Goal: Find specific page/section: Find specific page/section

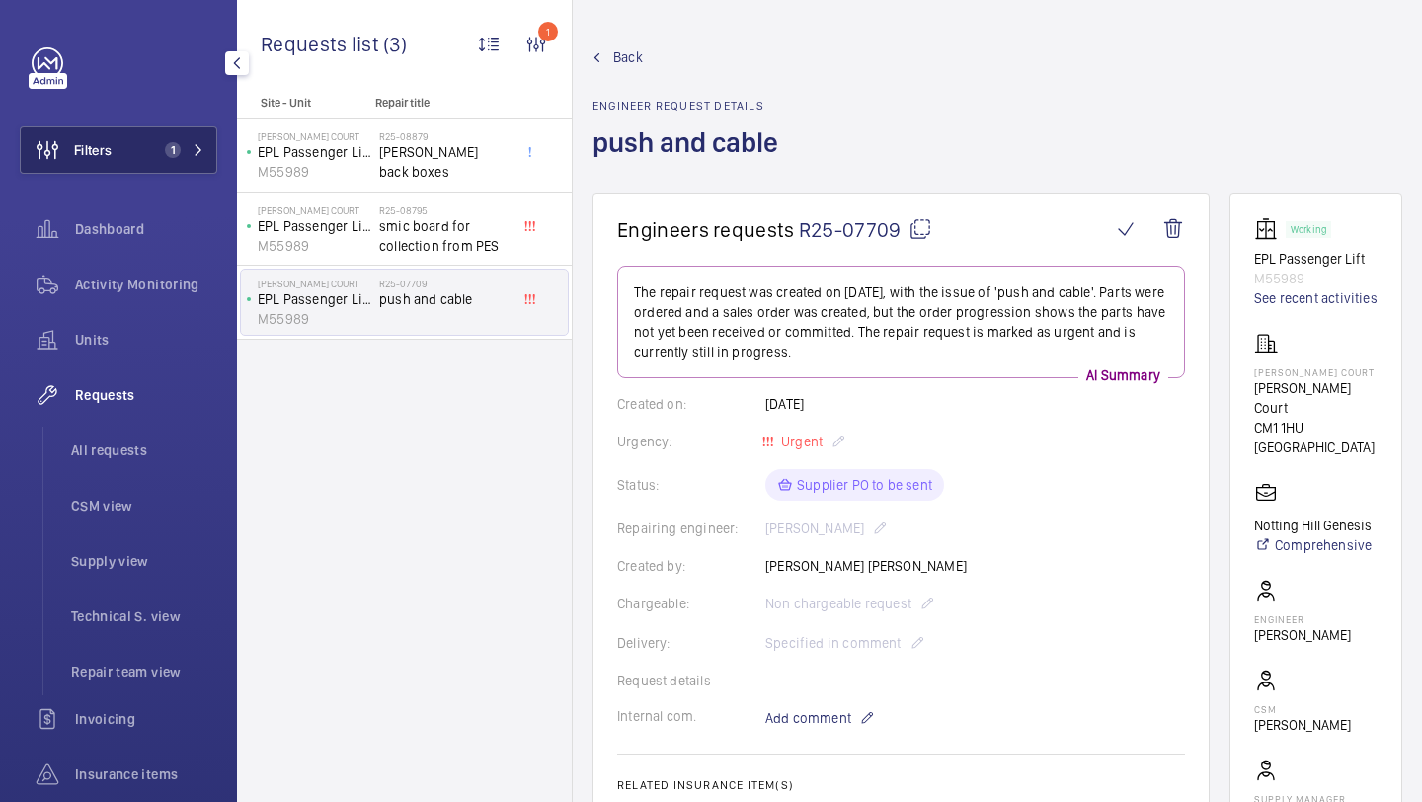
scroll to position [851, 0]
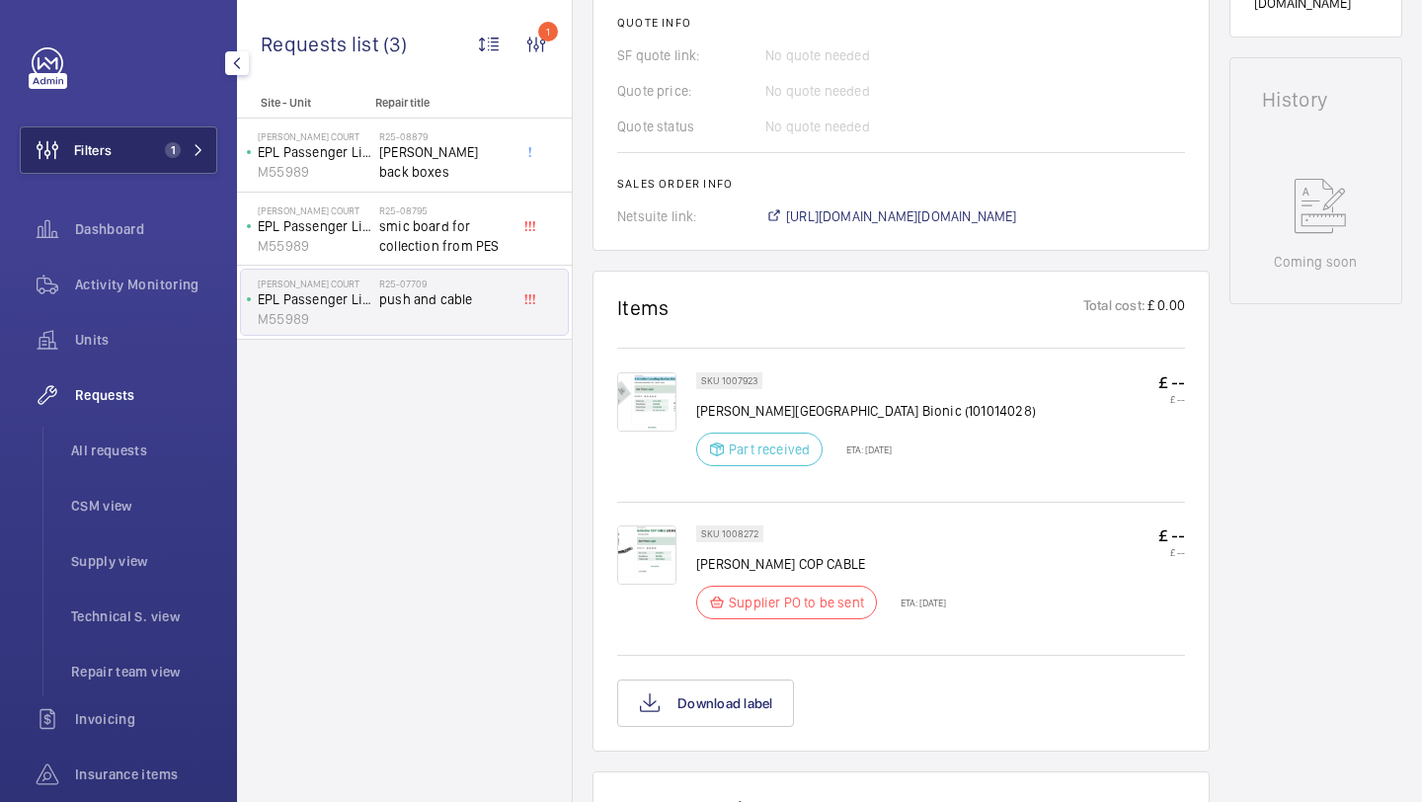
click at [204, 148] on button "Filters 1" at bounding box center [119, 149] width 198 height 47
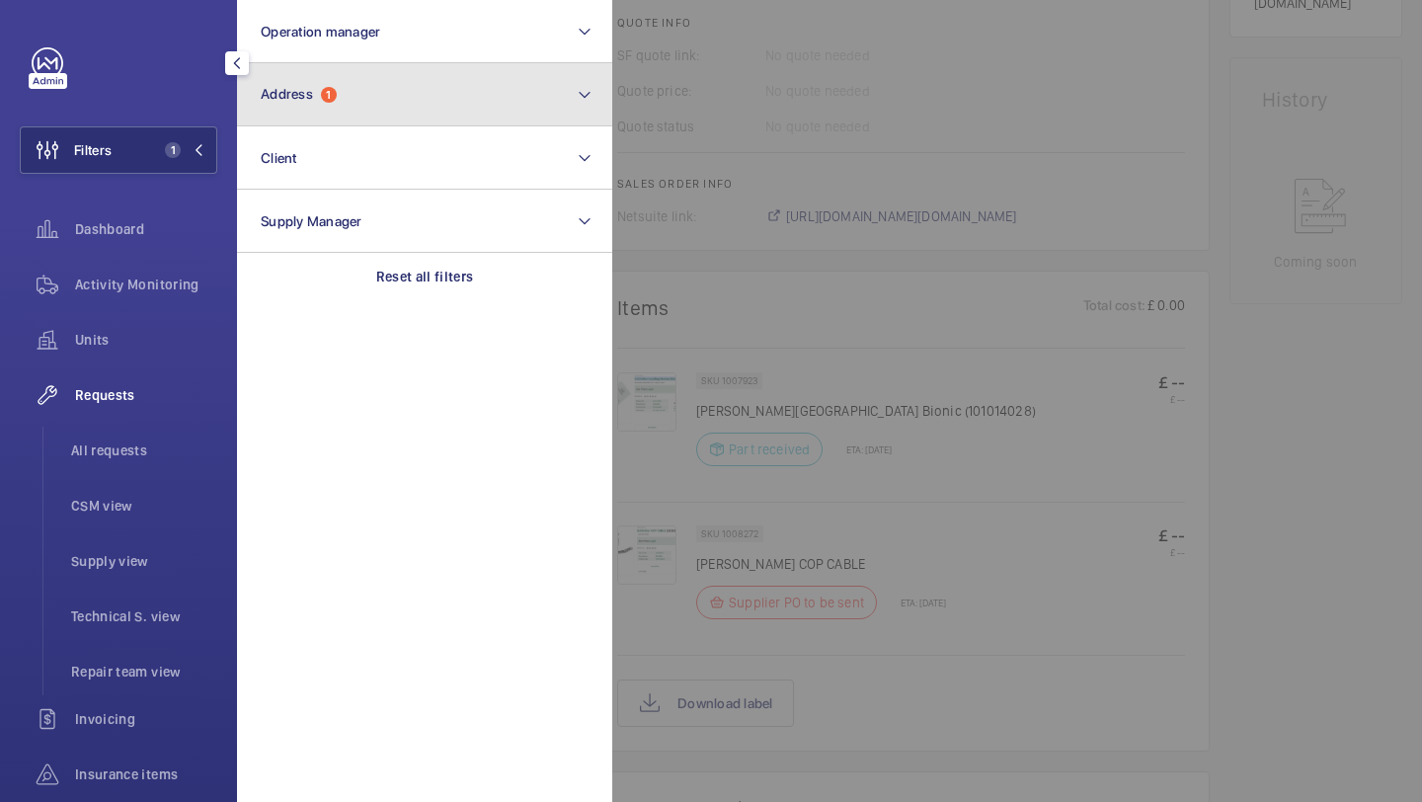
click at [253, 104] on button "Address 1" at bounding box center [424, 94] width 375 height 63
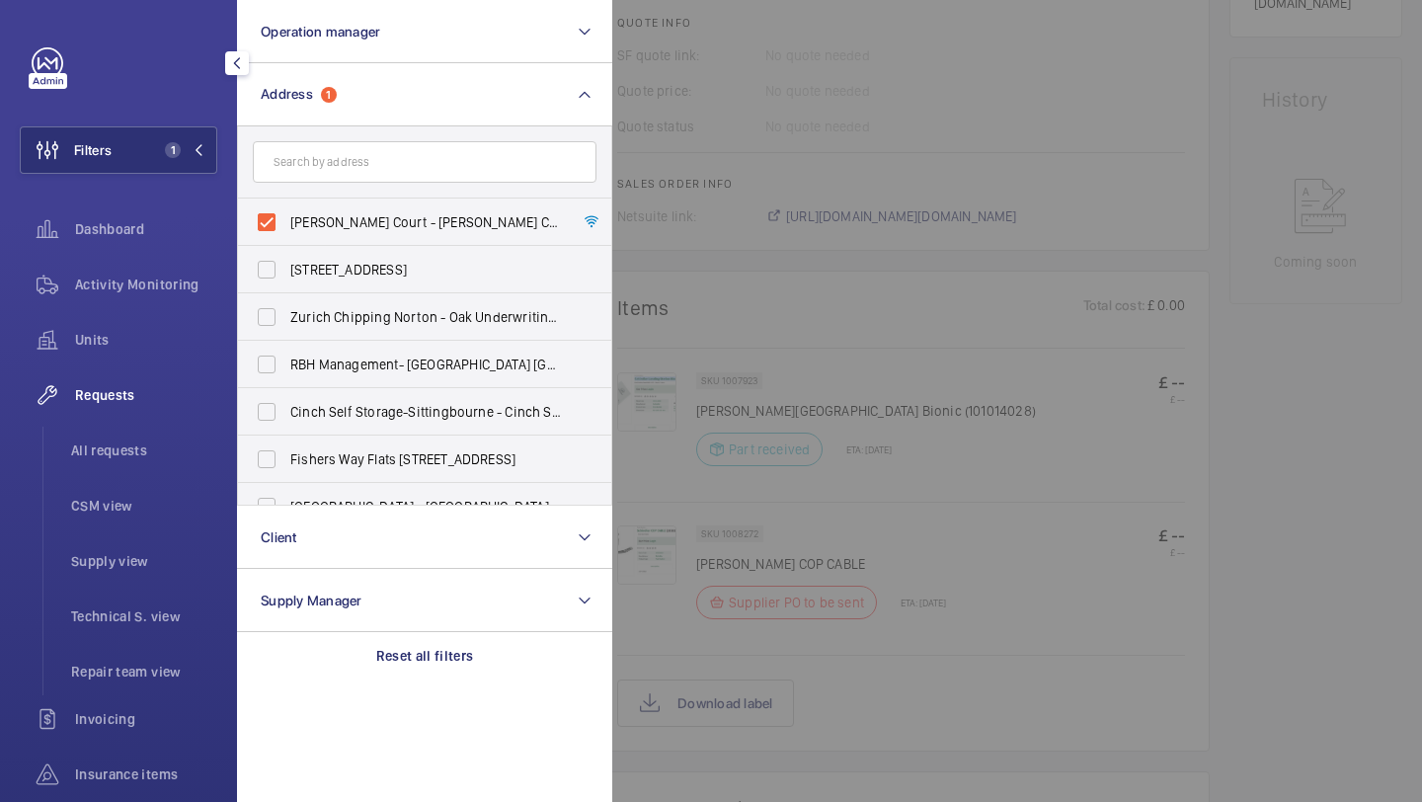
click at [1027, 91] on div at bounding box center [1323, 401] width 1422 height 802
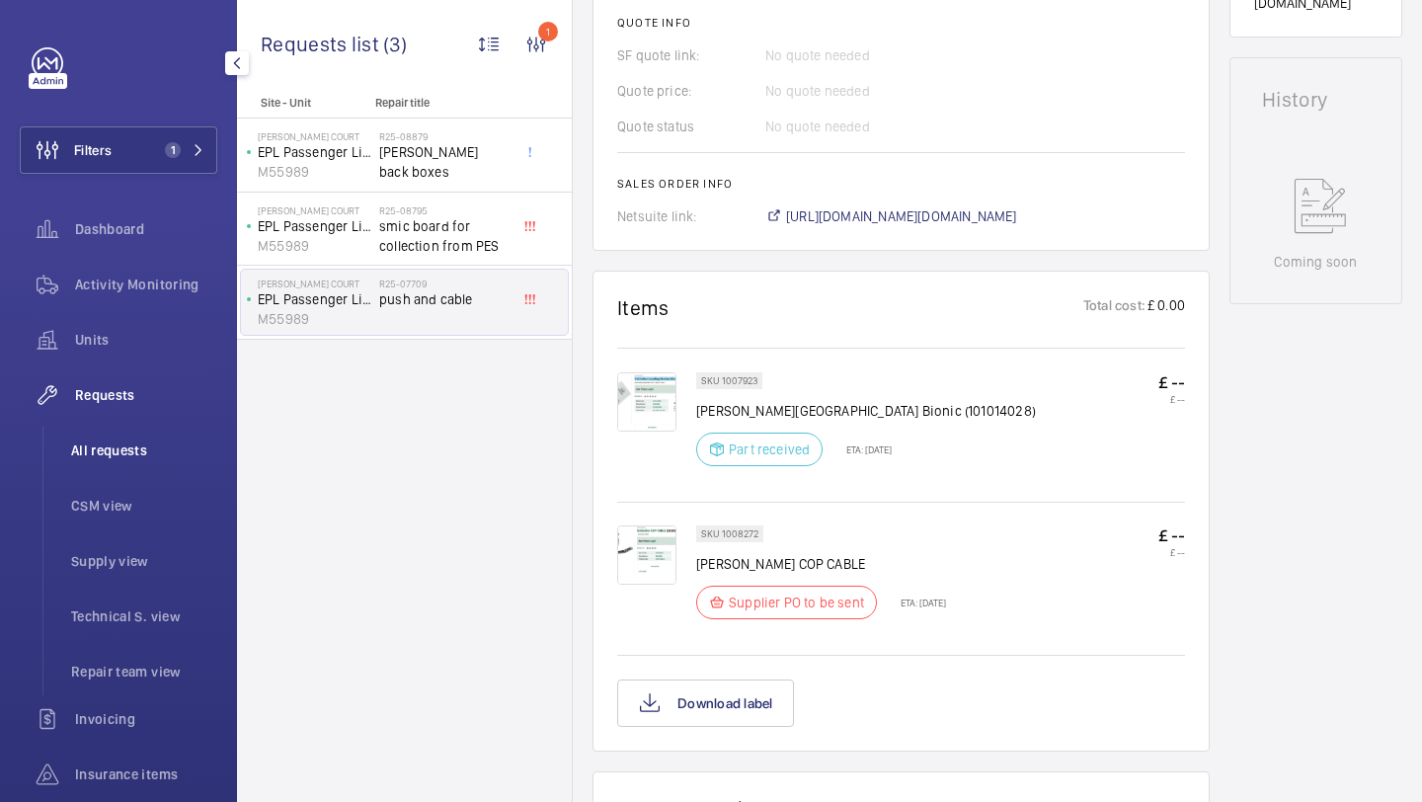
click at [115, 442] on span "All requests" at bounding box center [144, 450] width 146 height 20
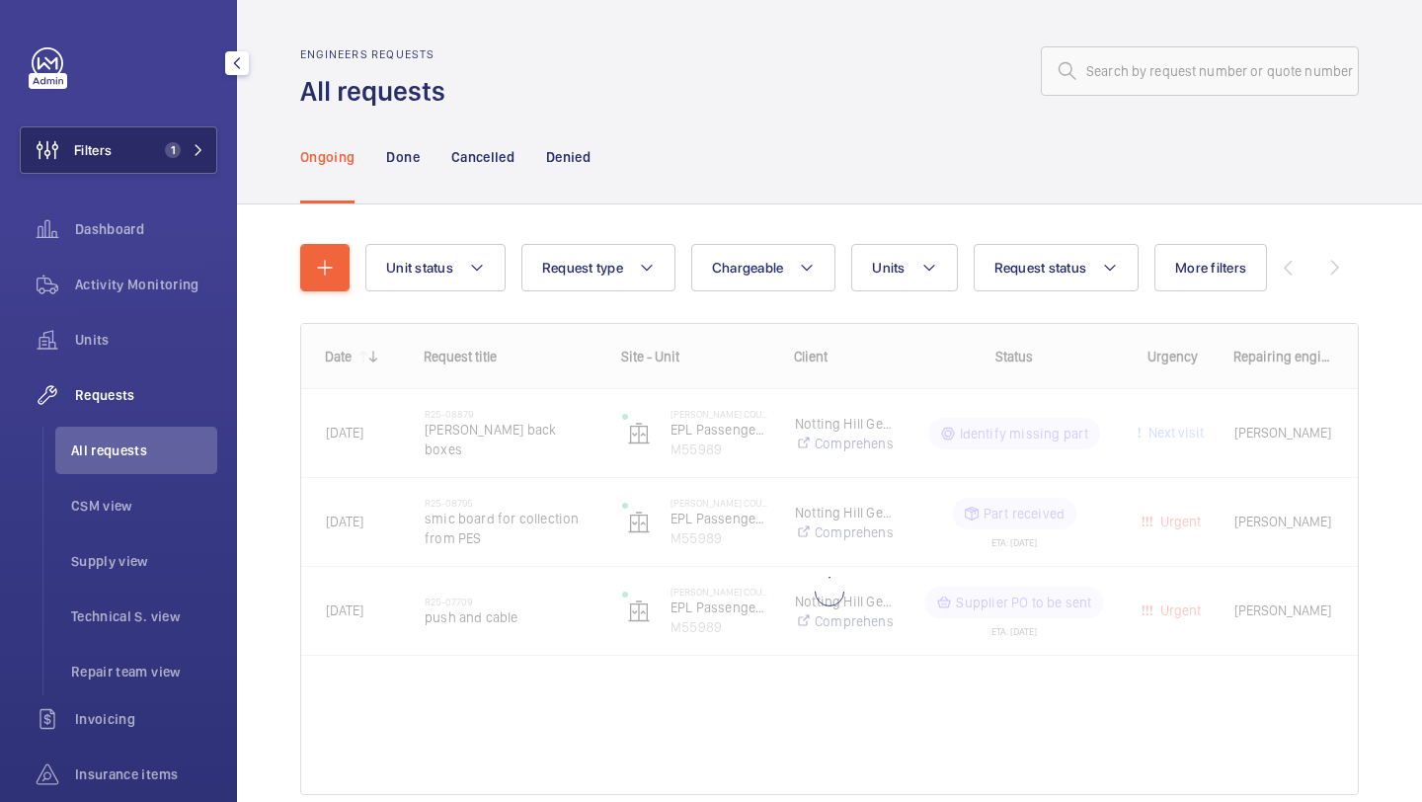
click at [171, 171] on button "Filters 1" at bounding box center [119, 149] width 198 height 47
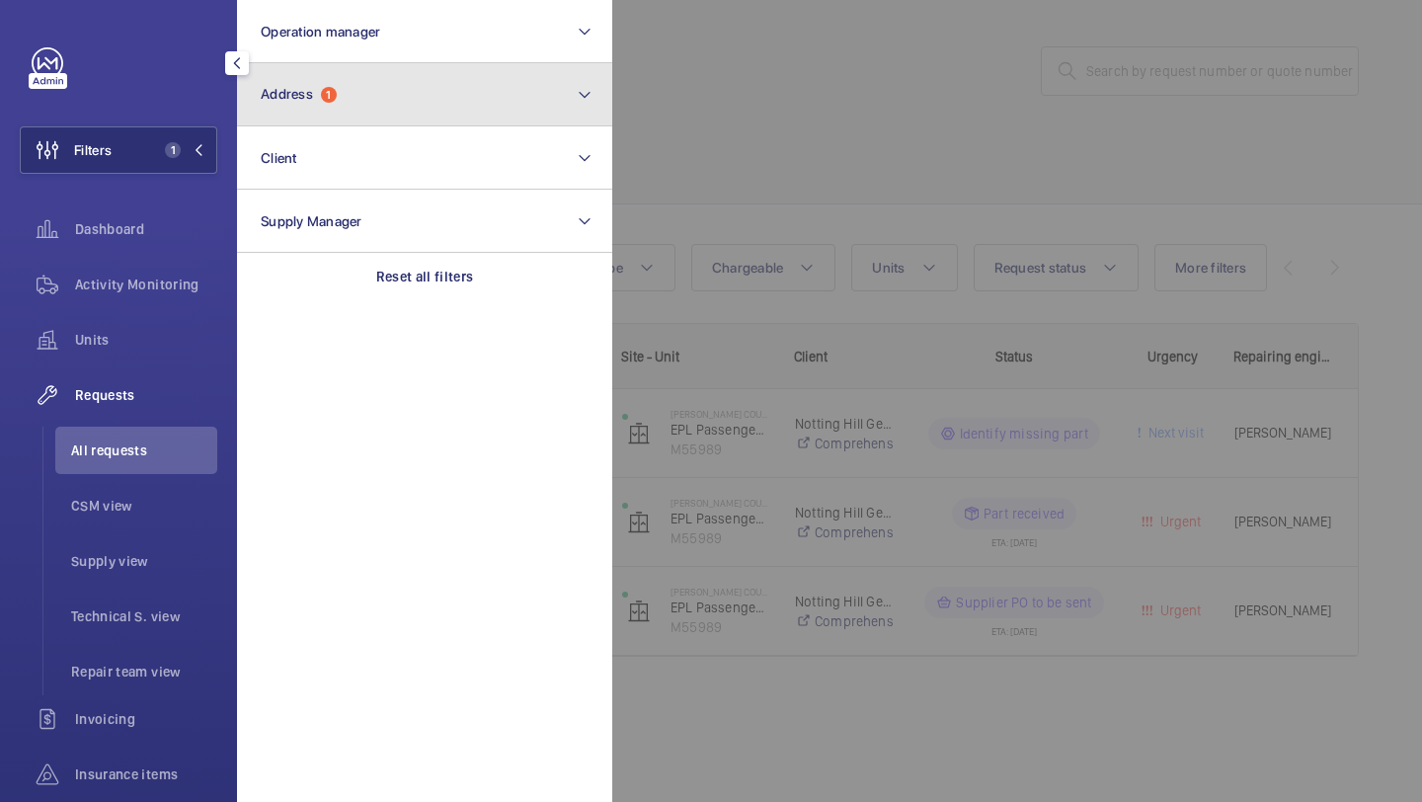
click at [326, 108] on button "Address 1" at bounding box center [424, 94] width 375 height 63
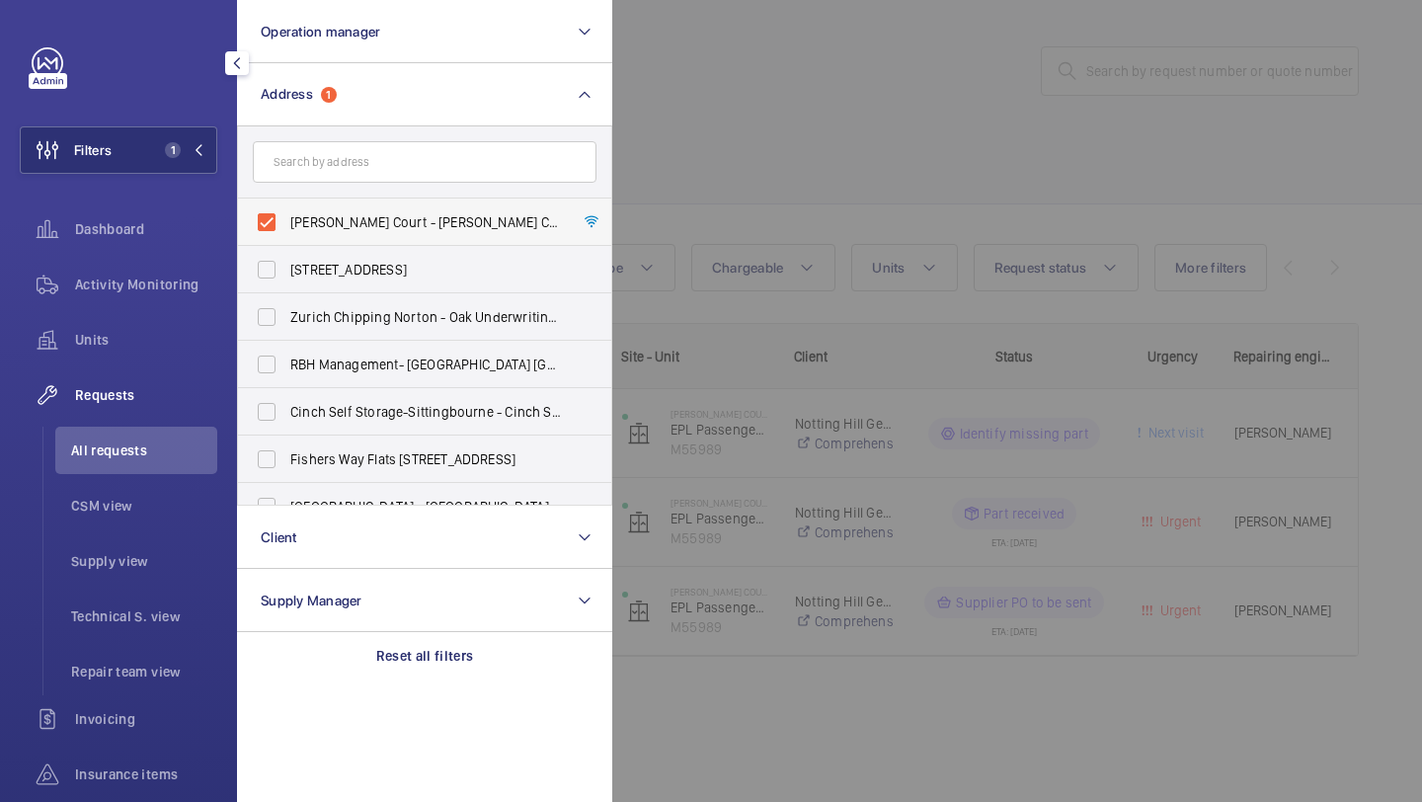
click at [330, 230] on span "[PERSON_NAME] Court - [PERSON_NAME] Court, LONDON CM1 1HU" at bounding box center [426, 222] width 272 height 20
click at [286, 230] on input "[PERSON_NAME] Court - [PERSON_NAME] Court, LONDON CM1 1HU" at bounding box center [267, 222] width 40 height 40
checkbox input "false"
click at [765, 158] on div at bounding box center [1323, 401] width 1422 height 802
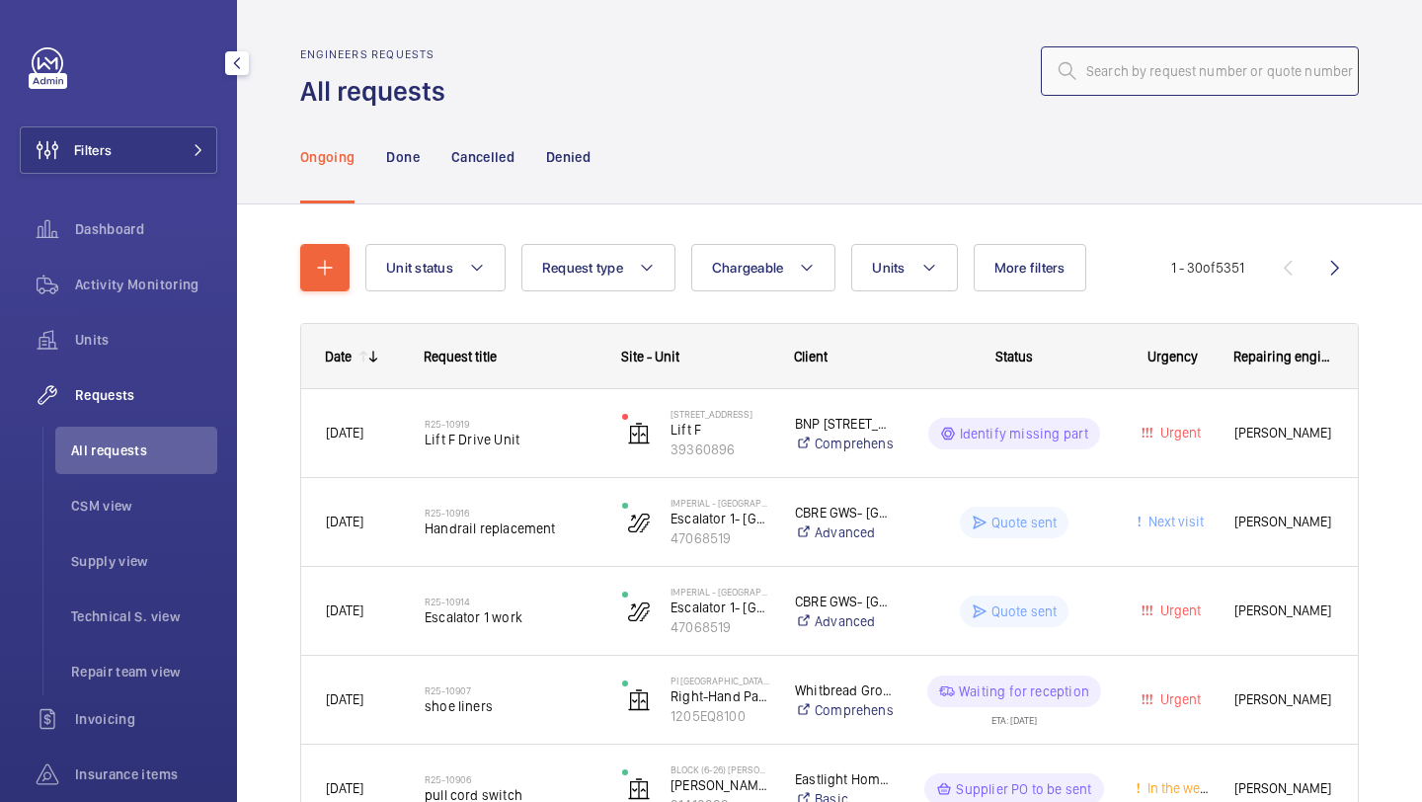
click at [1099, 76] on input "text" at bounding box center [1200, 70] width 318 height 49
